Goal: Task Accomplishment & Management: Use online tool/utility

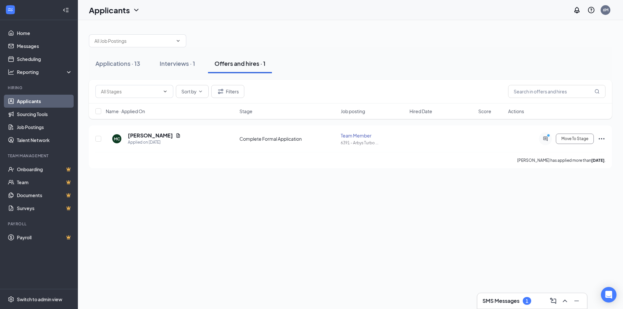
click at [528, 303] on div "1" at bounding box center [527, 302] width 3 height 6
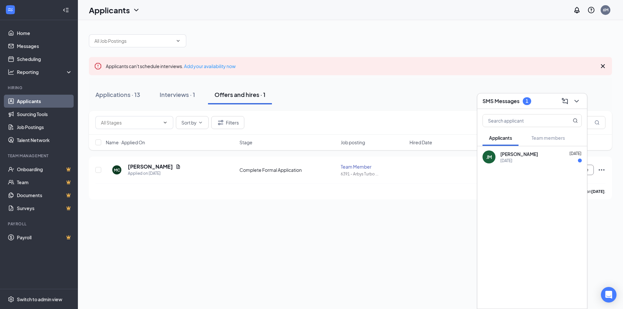
click at [519, 161] on div "Thursday" at bounding box center [542, 161] width 82 height 6
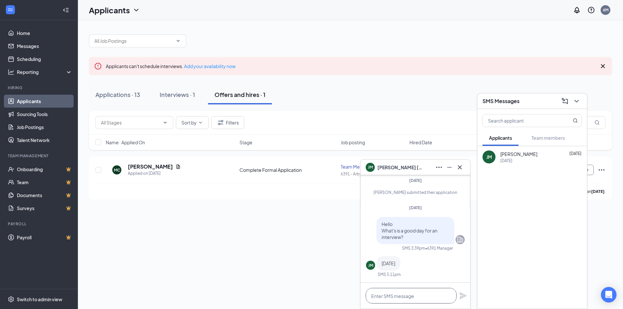
click at [388, 300] on textarea at bounding box center [411, 296] width 91 height 16
type textarea "2:30pm will be great."
click at [463, 298] on icon "Plane" at bounding box center [463, 296] width 7 height 7
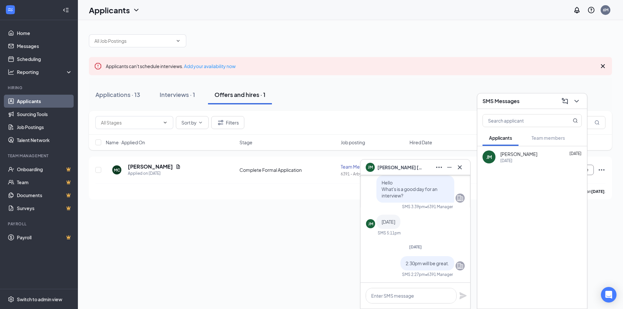
click at [296, 235] on div "Applicants can't schedule interviews. Add your availability now Applications · …" at bounding box center [351, 164] width 546 height 289
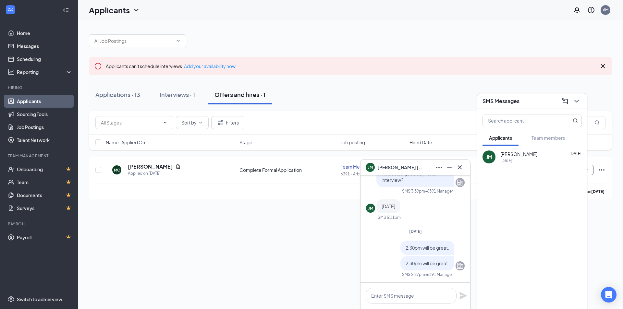
click at [296, 235] on div "Applicants can't schedule interviews. Add your availability now Applications · …" at bounding box center [351, 164] width 546 height 289
click at [316, 261] on div "Applicants can't schedule interviews. Add your availability now Applications · …" at bounding box center [351, 164] width 546 height 289
click at [543, 213] on div "JM joshua Mccrary Oct 13 Thursday" at bounding box center [533, 227] width 110 height 163
click at [461, 169] on icon "Cross" at bounding box center [460, 167] width 4 height 4
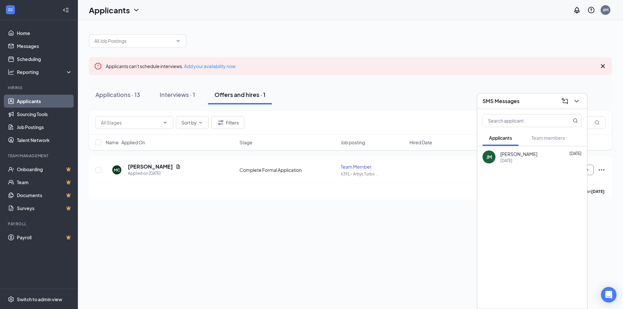
click at [37, 101] on link "Applicants" at bounding box center [45, 101] width 56 height 13
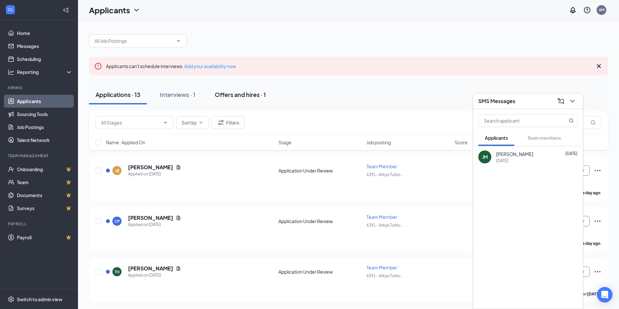
click at [251, 98] on div "Offers and hires · 1" at bounding box center [240, 95] width 51 height 8
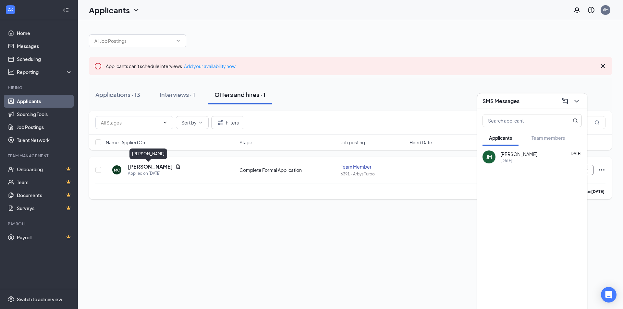
click at [144, 168] on h5 "[PERSON_NAME]" at bounding box center [150, 166] width 45 height 7
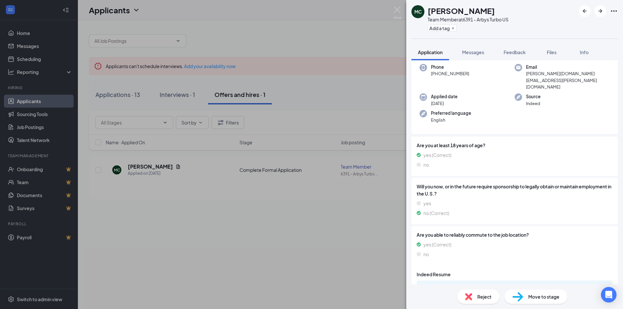
scroll to position [50, 0]
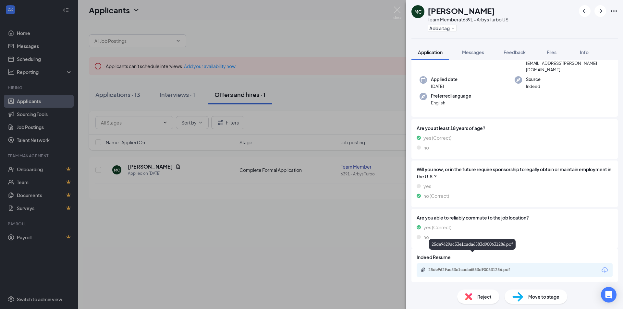
click at [476, 268] on div "25de9629ac53e1cada6583d900631286.pdf" at bounding box center [474, 270] width 91 height 5
